Goal: Information Seeking & Learning: Learn about a topic

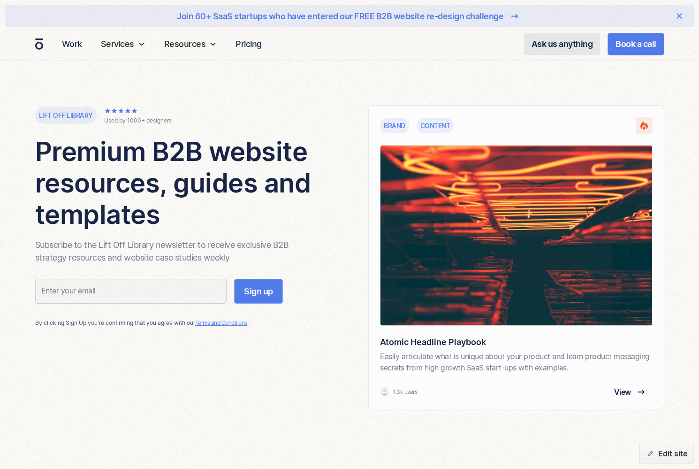
click at [145, 360] on div "Lift off library Used by 1000+ designers Premium B2B website resources, guides …" at bounding box center [183, 257] width 296 height 304
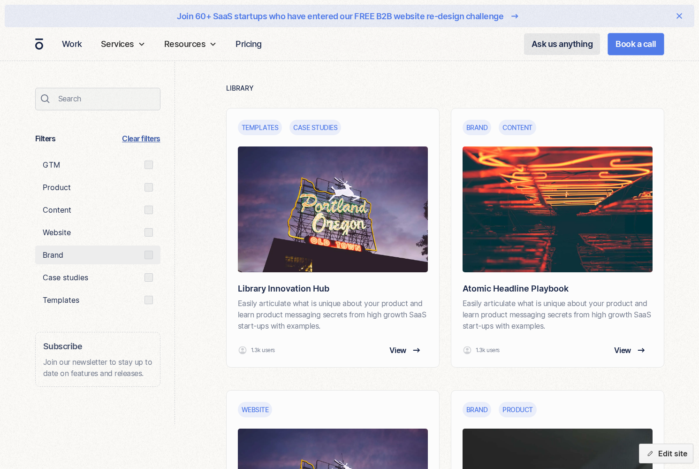
scroll to position [427, 0]
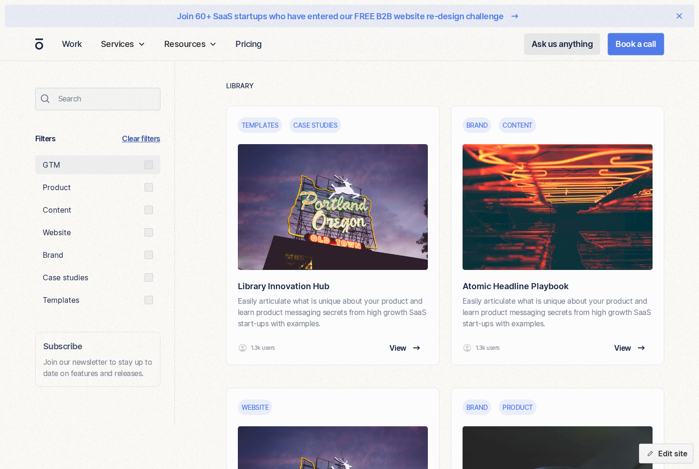
click at [151, 163] on div "Email Form" at bounding box center [149, 165] width 8 height 8
click at [49, 163] on input "GTM" at bounding box center [46, 165] width 6 height 6
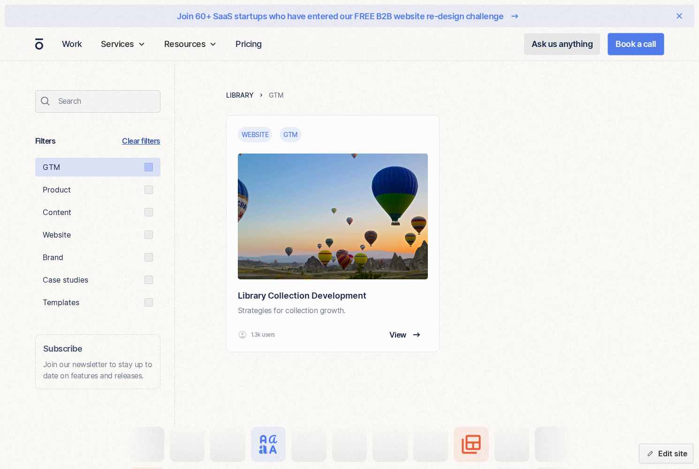
scroll to position [417, 0]
click at [148, 164] on div "Email Form" at bounding box center [149, 167] width 8 height 8
click at [49, 165] on input "GTM" at bounding box center [46, 168] width 6 height 6
click at [148, 166] on div "Email Form" at bounding box center [149, 167] width 8 height 8
click at [49, 166] on input "GTM" at bounding box center [46, 168] width 6 height 6
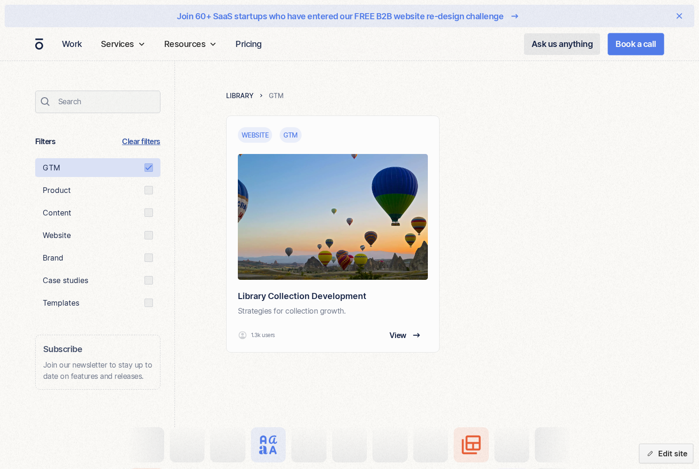
click at [149, 140] on link "Clear filters" at bounding box center [141, 141] width 38 height 11
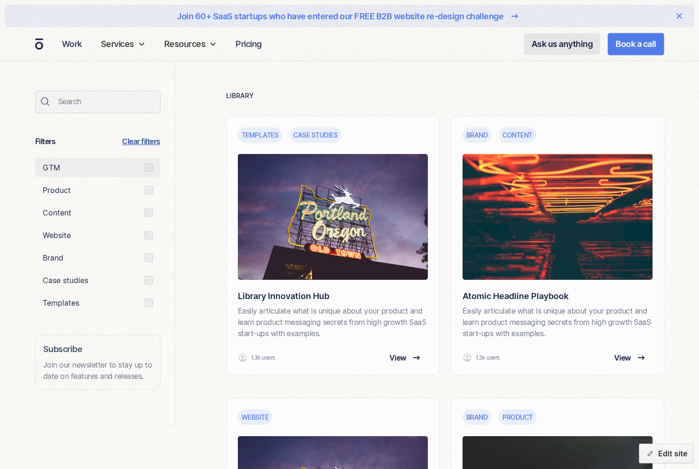
click at [149, 168] on div "Email Form" at bounding box center [149, 167] width 8 height 8
click at [49, 168] on input "GTM" at bounding box center [46, 168] width 6 height 6
radio input "true"
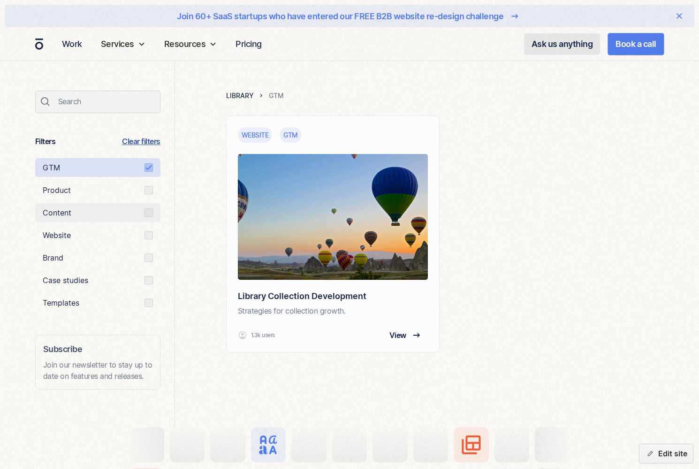
click at [149, 214] on div "Email Form" at bounding box center [149, 212] width 8 height 8
click at [49, 193] on input "Content" at bounding box center [46, 190] width 6 height 6
radio input "true"
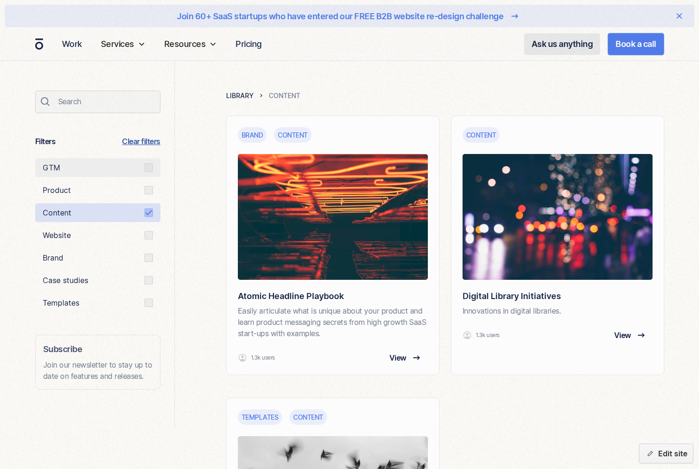
click at [148, 176] on label "GTM" at bounding box center [97, 167] width 125 height 19
click at [49, 171] on input "GTM" at bounding box center [46, 168] width 6 height 6
radio input "true"
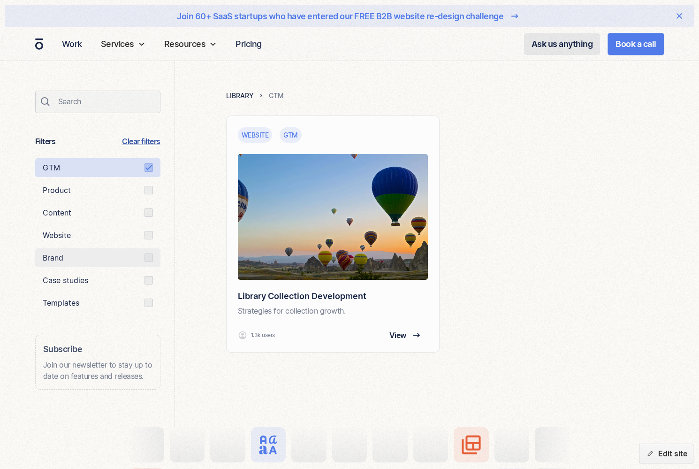
click at [147, 258] on div "Email Form" at bounding box center [149, 257] width 8 height 8
click at [49, 193] on input "Brand" at bounding box center [46, 190] width 6 height 6
radio input "true"
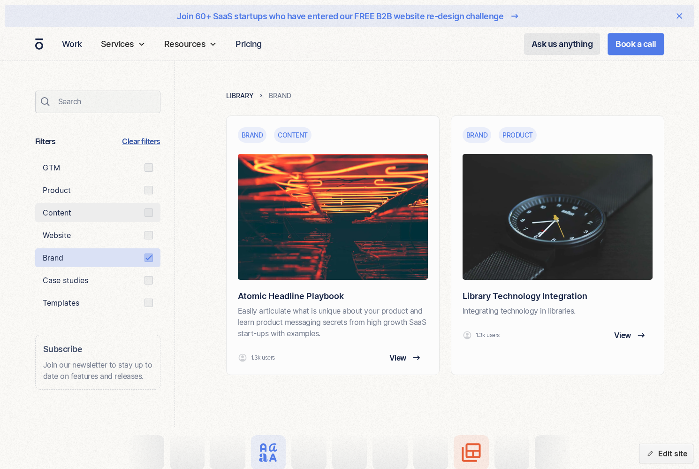
click at [148, 214] on div "Email Form" at bounding box center [149, 212] width 8 height 8
click at [49, 193] on input "Content" at bounding box center [46, 190] width 6 height 6
radio input "true"
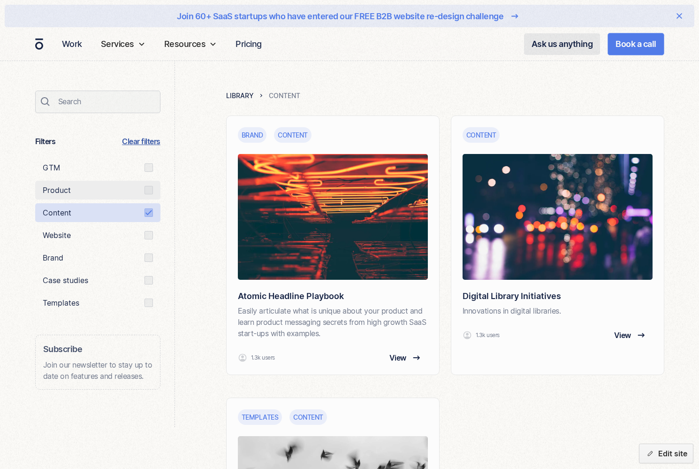
click at [146, 195] on label "Product" at bounding box center [97, 190] width 125 height 19
click at [49, 193] on input "Product" at bounding box center [46, 190] width 6 height 6
radio input "true"
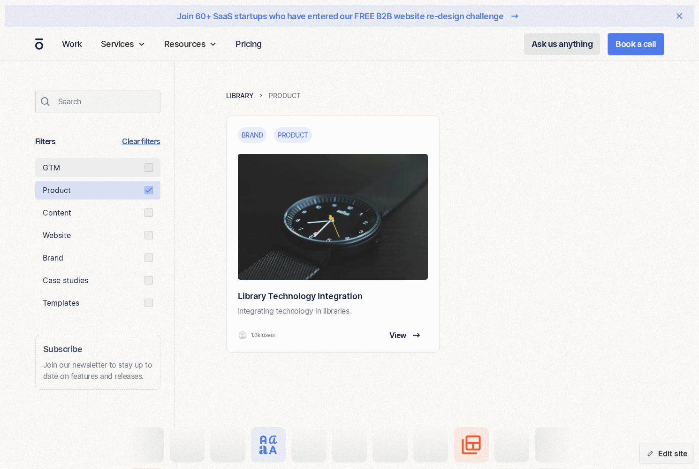
click at [149, 167] on div "Email Form" at bounding box center [149, 167] width 8 height 8
click at [49, 167] on input "GTM" at bounding box center [46, 168] width 6 height 6
radio input "true"
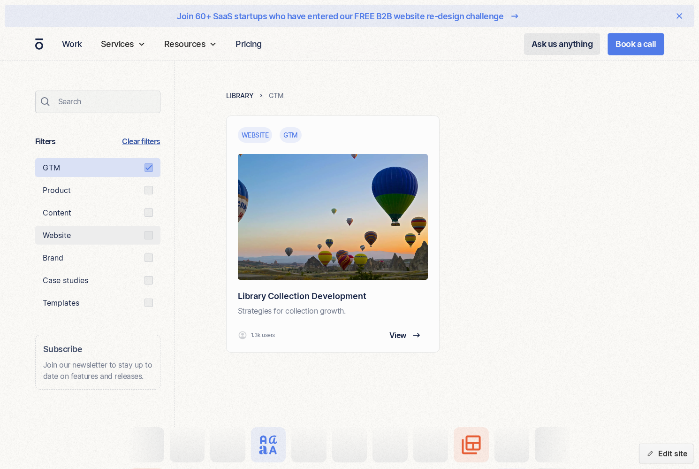
click at [151, 236] on div "Email Form" at bounding box center [149, 235] width 8 height 8
click at [49, 193] on input "Website" at bounding box center [46, 190] width 6 height 6
radio input "true"
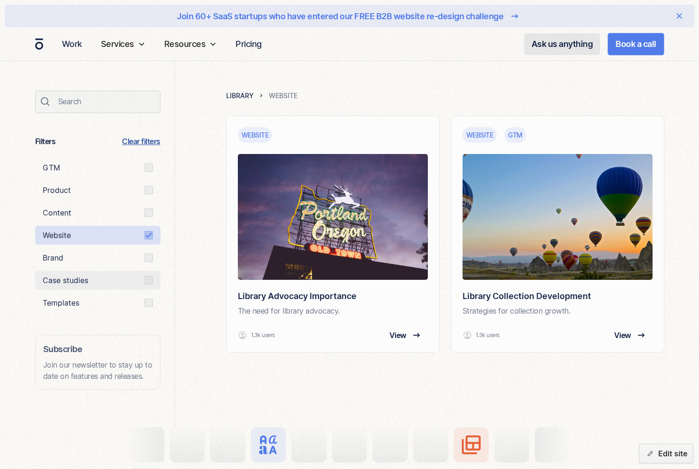
click at [151, 280] on div "Email Form" at bounding box center [149, 280] width 8 height 8
click at [49, 193] on input "Case studies" at bounding box center [46, 190] width 6 height 6
radio input "true"
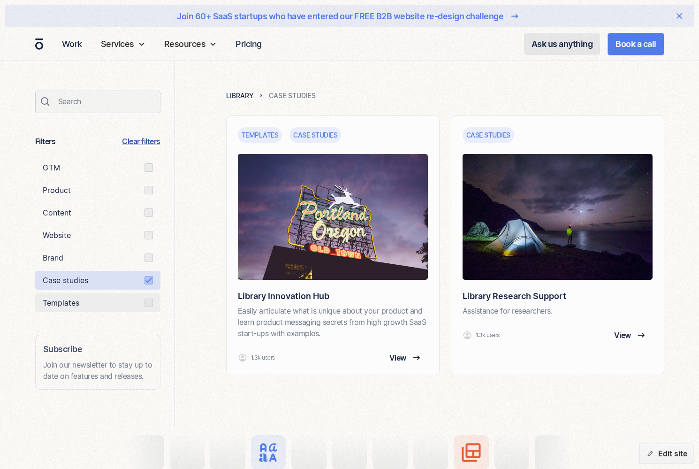
click at [148, 307] on label "Templates" at bounding box center [97, 302] width 125 height 19
click at [49, 193] on input "Templates" at bounding box center [46, 190] width 6 height 6
radio input "true"
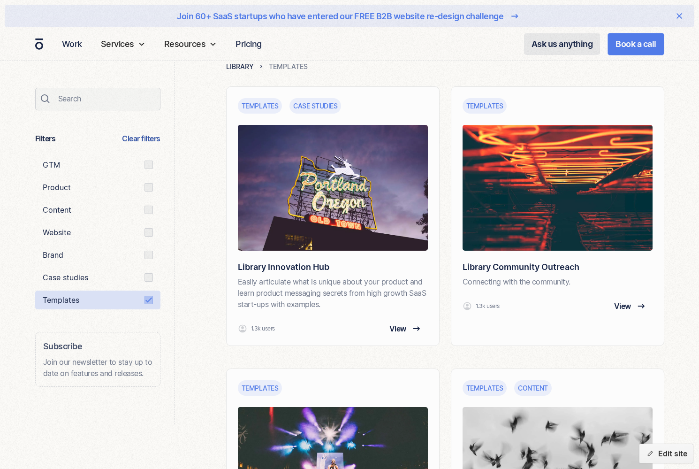
scroll to position [459, 0]
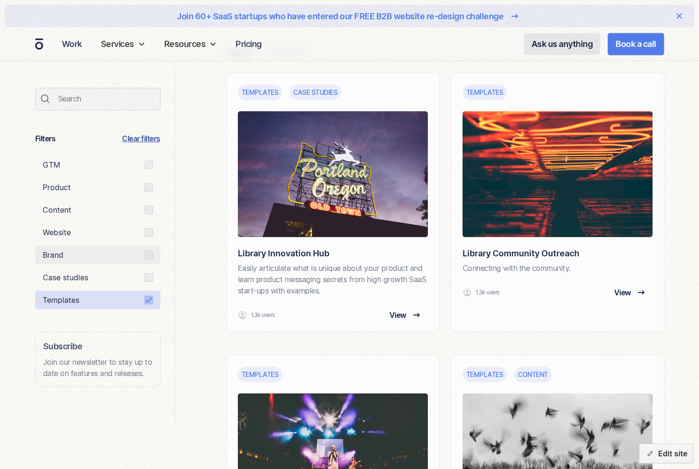
click at [150, 252] on div "Email Form" at bounding box center [149, 255] width 8 height 8
click at [49, 191] on input "Brand" at bounding box center [46, 187] width 6 height 6
radio input "true"
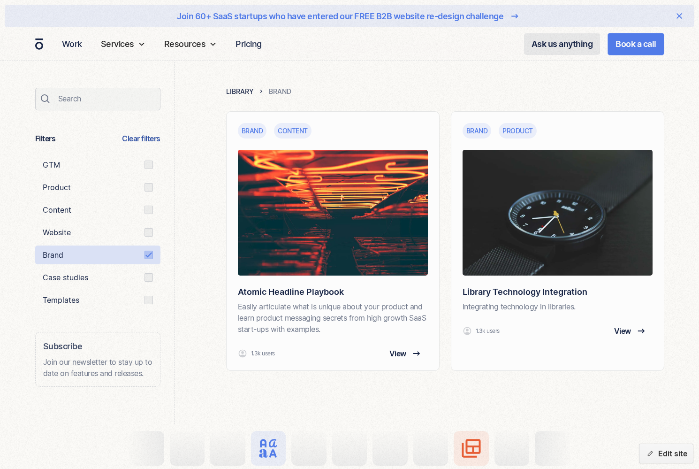
scroll to position [417, 0]
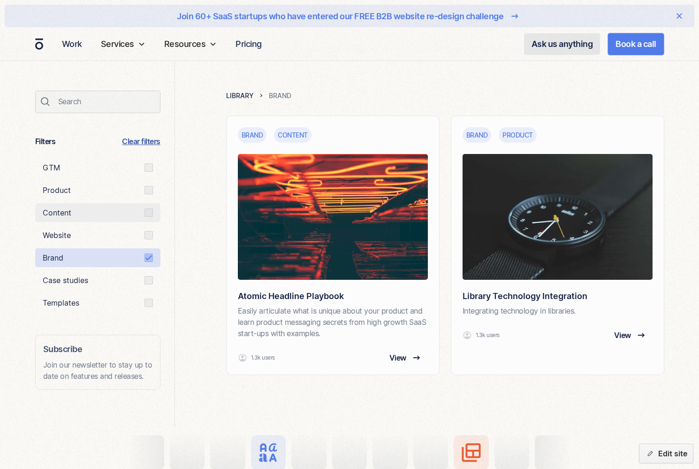
click at [148, 208] on label "Content" at bounding box center [97, 212] width 125 height 19
click at [49, 193] on input "Content" at bounding box center [46, 190] width 6 height 6
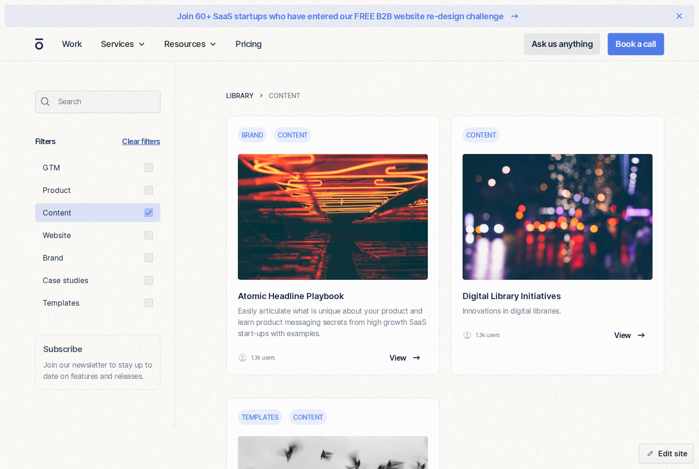
click at [143, 141] on link "Clear filters" at bounding box center [141, 141] width 38 height 11
radio input "false"
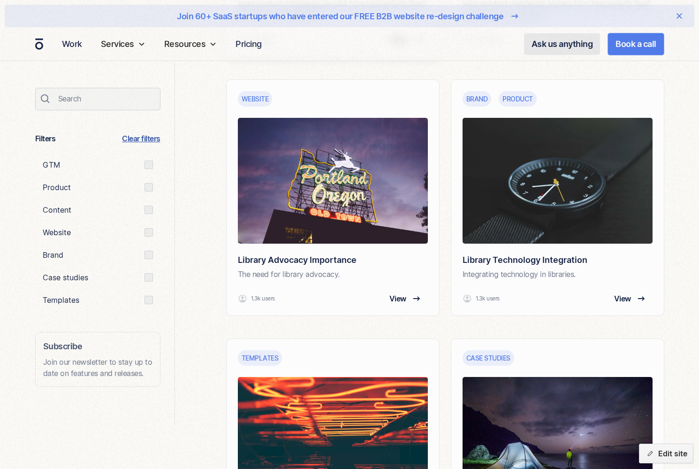
scroll to position [741, 0]
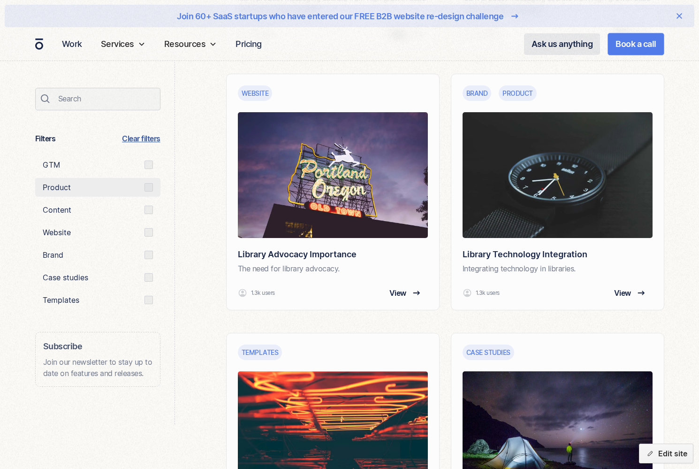
click at [99, 187] on label "Product" at bounding box center [97, 187] width 125 height 19
click at [49, 187] on input "Product" at bounding box center [46, 187] width 6 height 6
radio input "true"
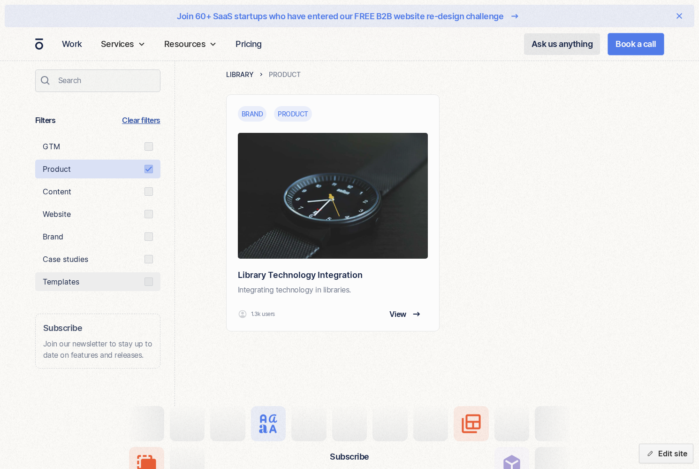
scroll to position [417, 0]
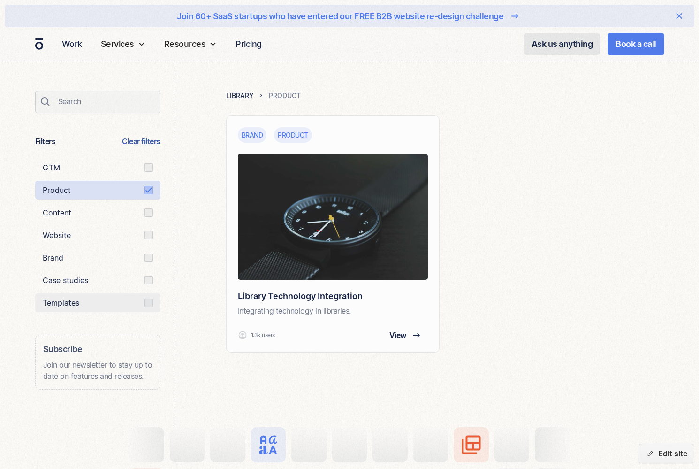
click at [112, 262] on label "Brand" at bounding box center [97, 257] width 125 height 19
click at [49, 193] on input "Brand" at bounding box center [46, 190] width 6 height 6
radio input "true"
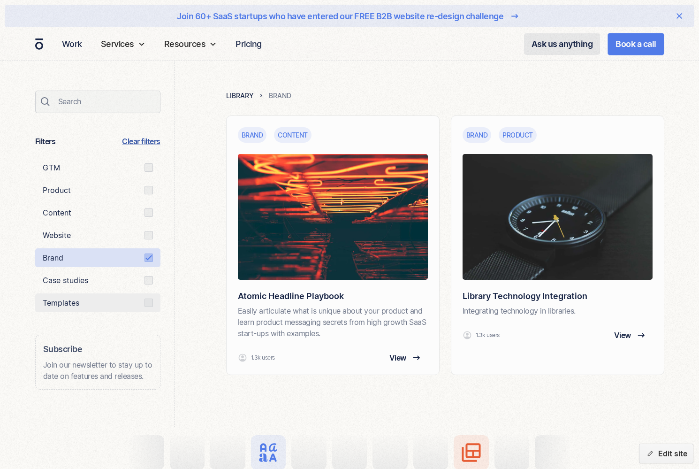
click at [107, 308] on label "Templates" at bounding box center [97, 302] width 125 height 19
click at [49, 193] on input "Templates" at bounding box center [46, 190] width 6 height 6
radio input "true"
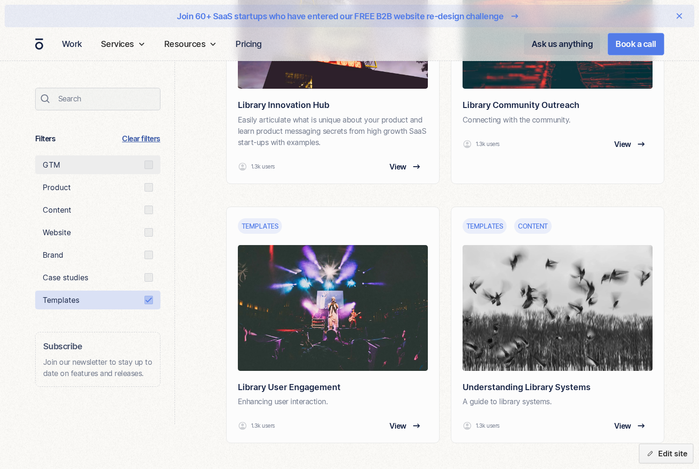
click at [141, 161] on label "GTM" at bounding box center [97, 164] width 125 height 19
click at [49, 162] on input "GTM" at bounding box center [46, 165] width 6 height 6
radio input "true"
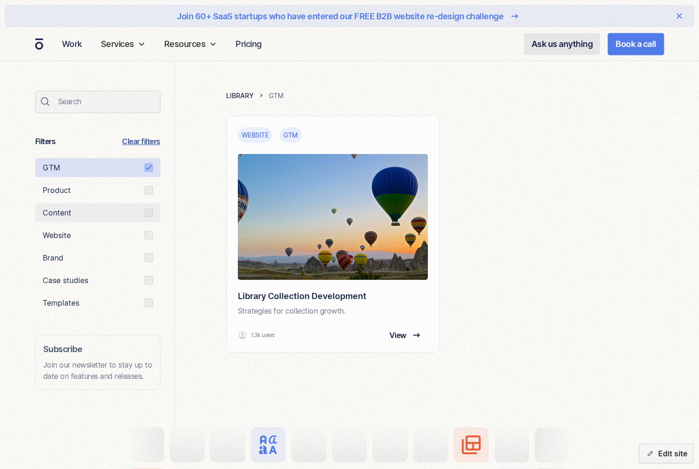
click at [143, 213] on label "Content" at bounding box center [97, 212] width 125 height 19
click at [49, 193] on input "Content" at bounding box center [46, 190] width 6 height 6
radio input "true"
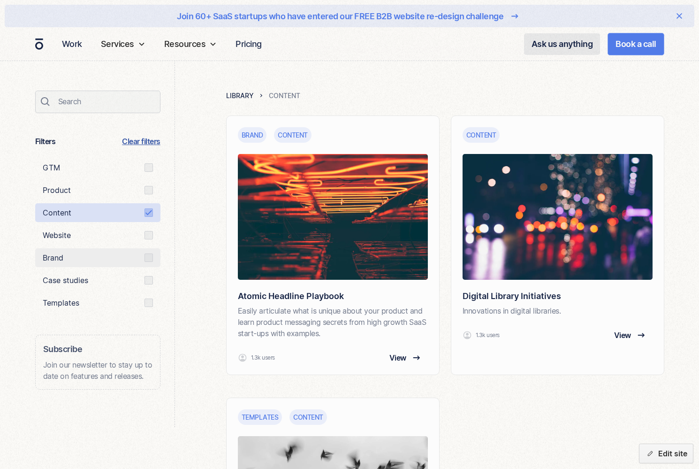
click at [141, 252] on label "Brand" at bounding box center [97, 257] width 125 height 19
click at [49, 193] on input "Brand" at bounding box center [46, 190] width 6 height 6
radio input "true"
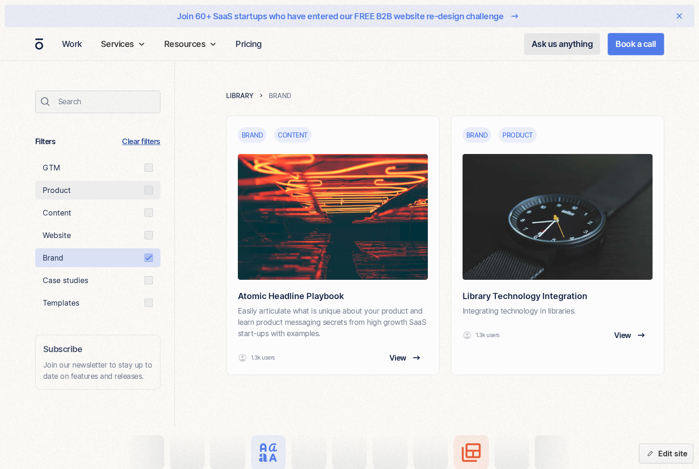
click at [137, 194] on label "Product" at bounding box center [97, 190] width 125 height 19
click at [49, 193] on input "Product" at bounding box center [46, 190] width 6 height 6
radio input "true"
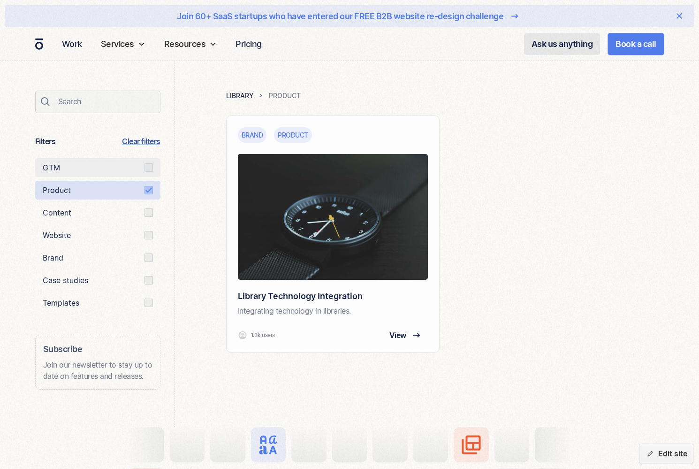
click at [155, 166] on label "GTM" at bounding box center [97, 167] width 125 height 19
click at [49, 166] on input "GTM" at bounding box center [46, 168] width 6 height 6
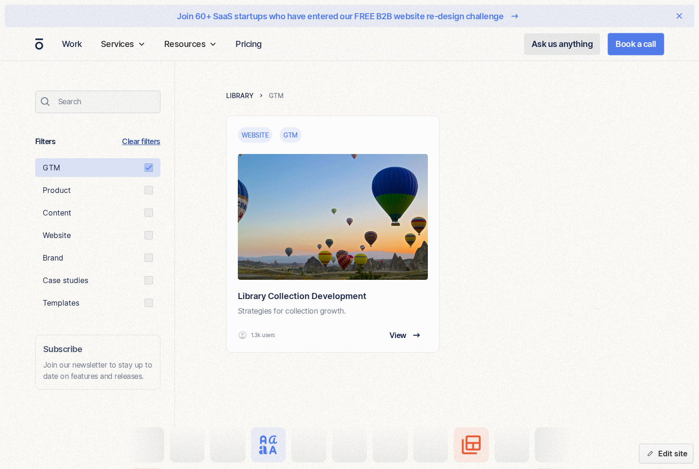
click at [147, 137] on link "Clear filters" at bounding box center [141, 141] width 38 height 11
radio input "false"
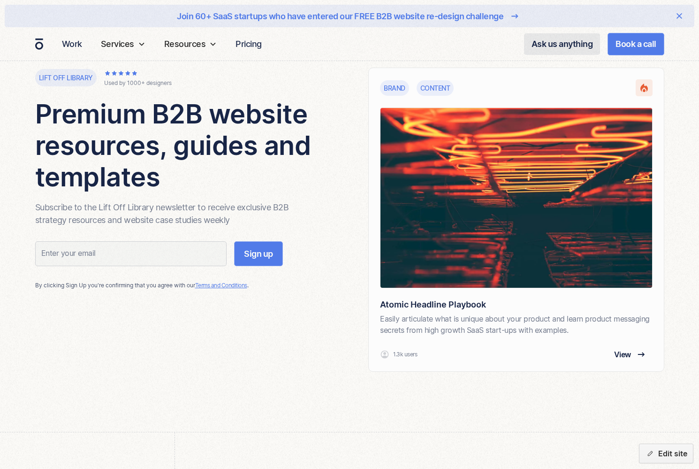
scroll to position [0, 0]
